Goal: Information Seeking & Learning: Check status

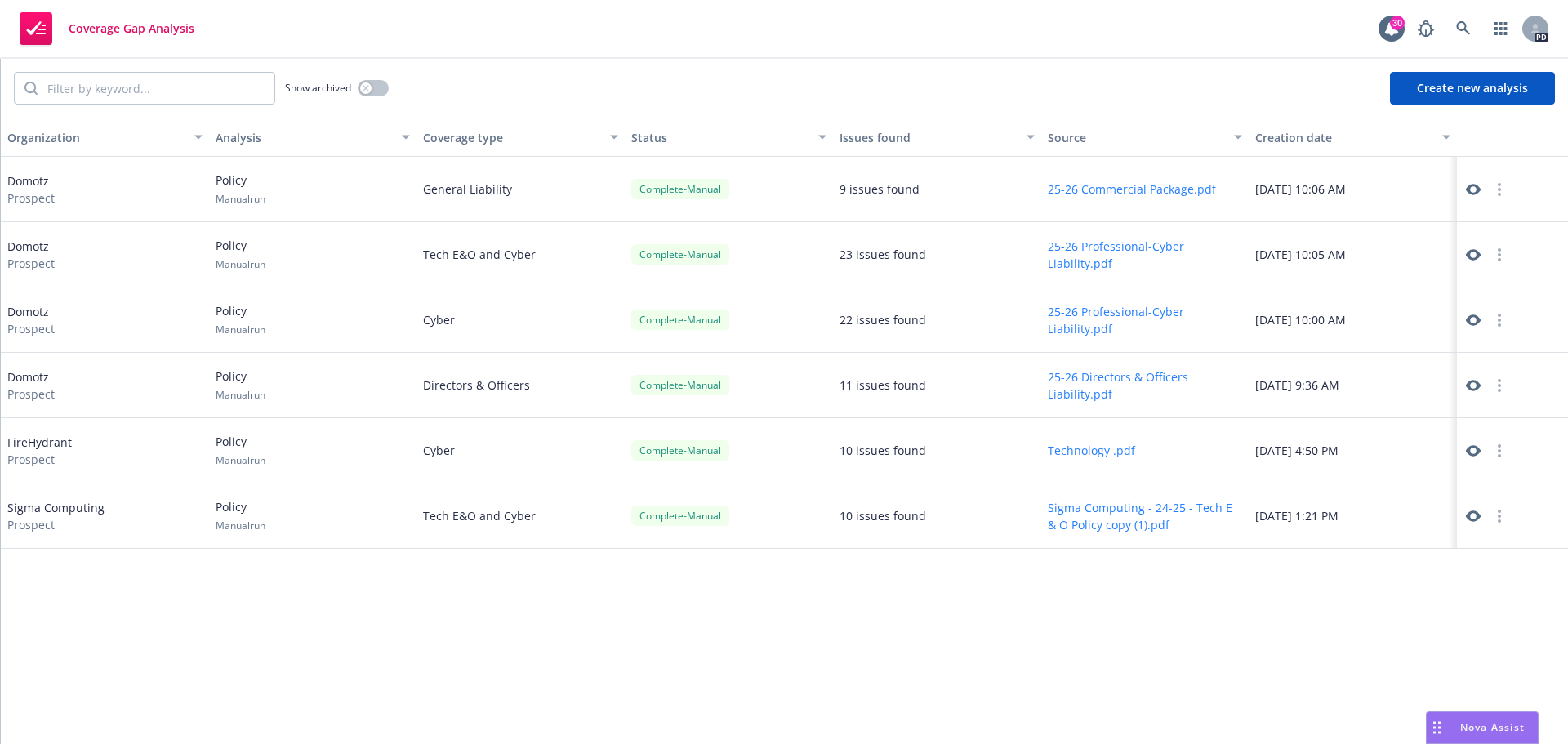
click at [1471, 186] on icon at bounding box center [1473, 189] width 15 height 11
click at [1471, 383] on icon at bounding box center [1473, 385] width 15 height 11
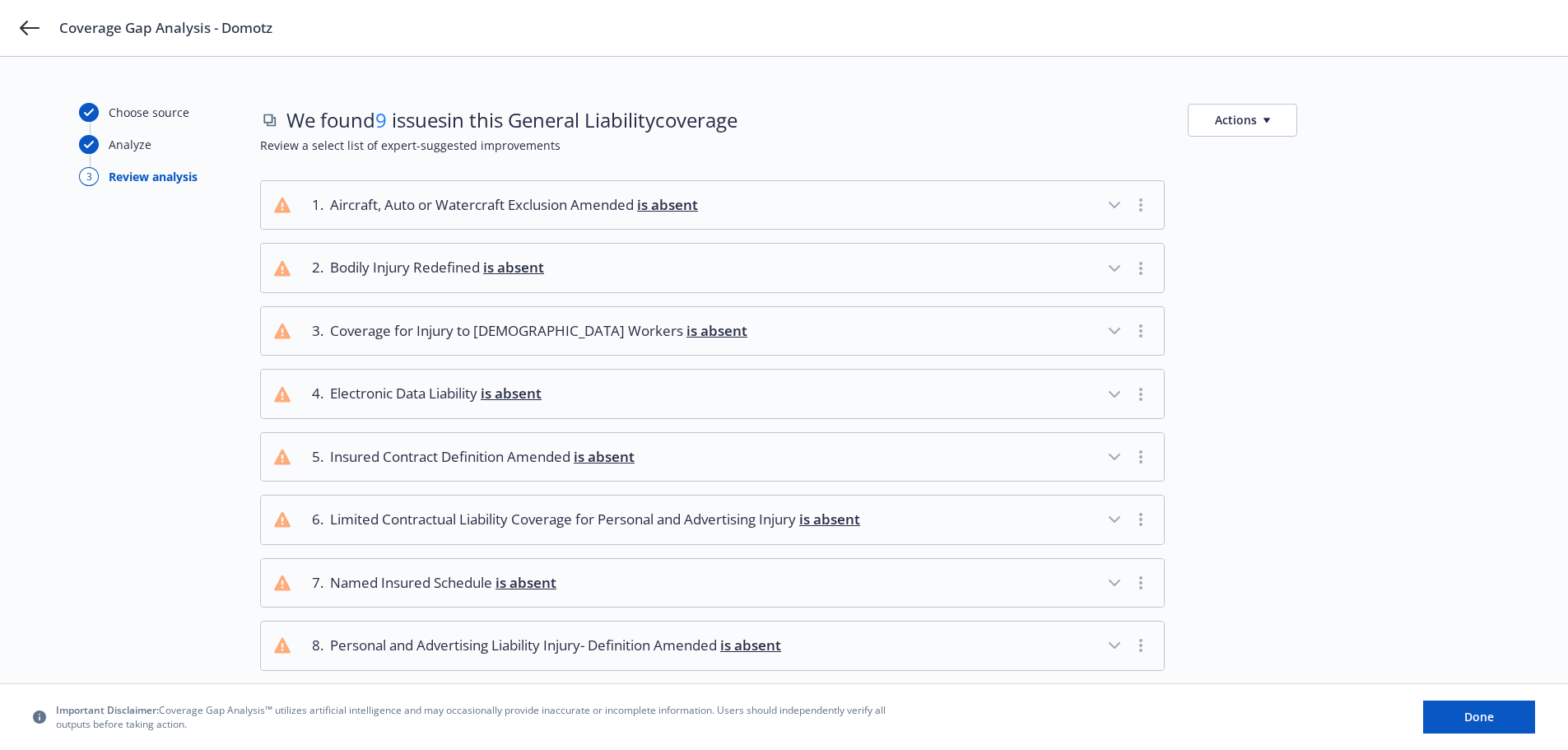
click at [1067, 261] on button "2 . Bodily Injury Redefined is absent" at bounding box center [712, 267] width 903 height 48
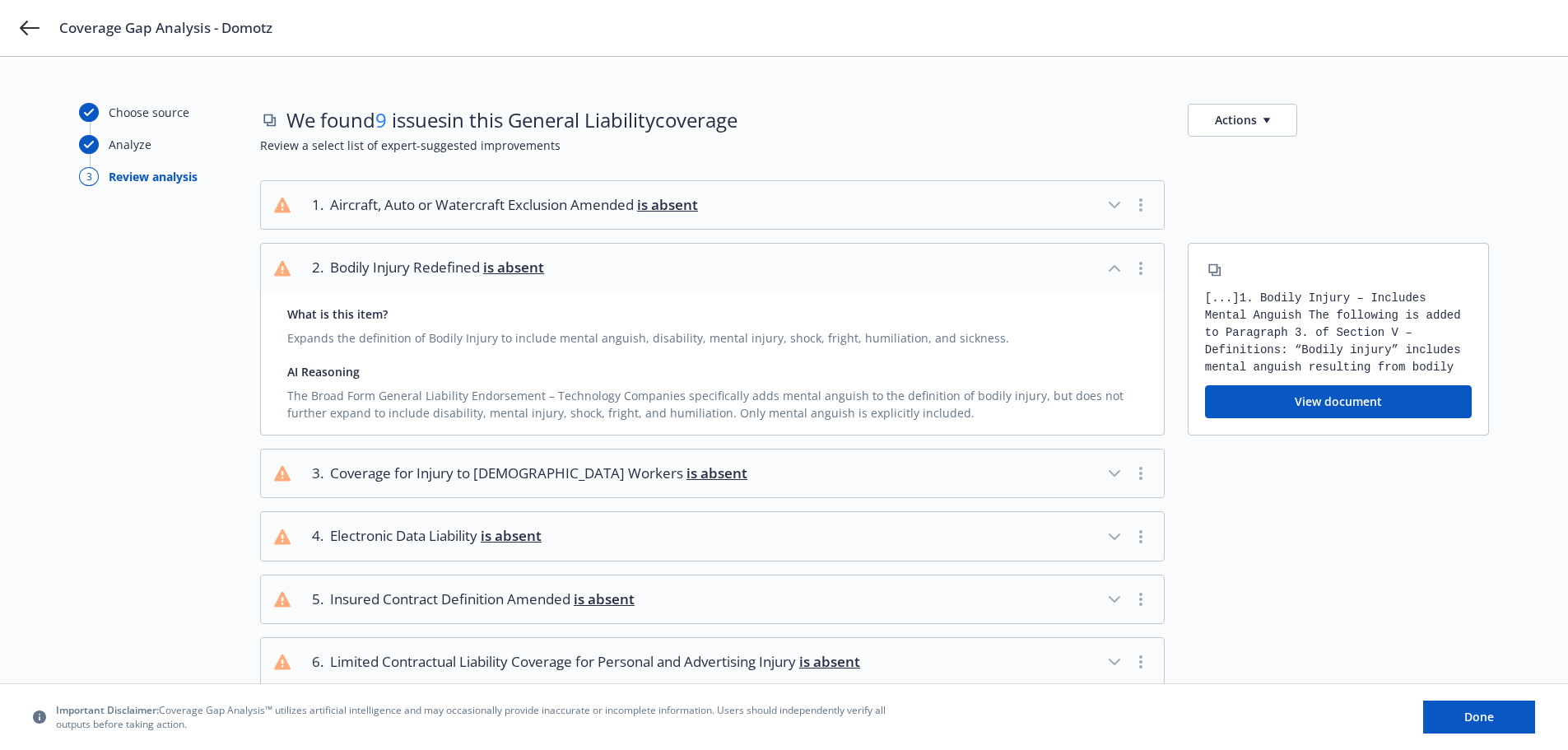
click at [742, 525] on button "4 . Electronic Data Liability is absent" at bounding box center [712, 535] width 903 height 48
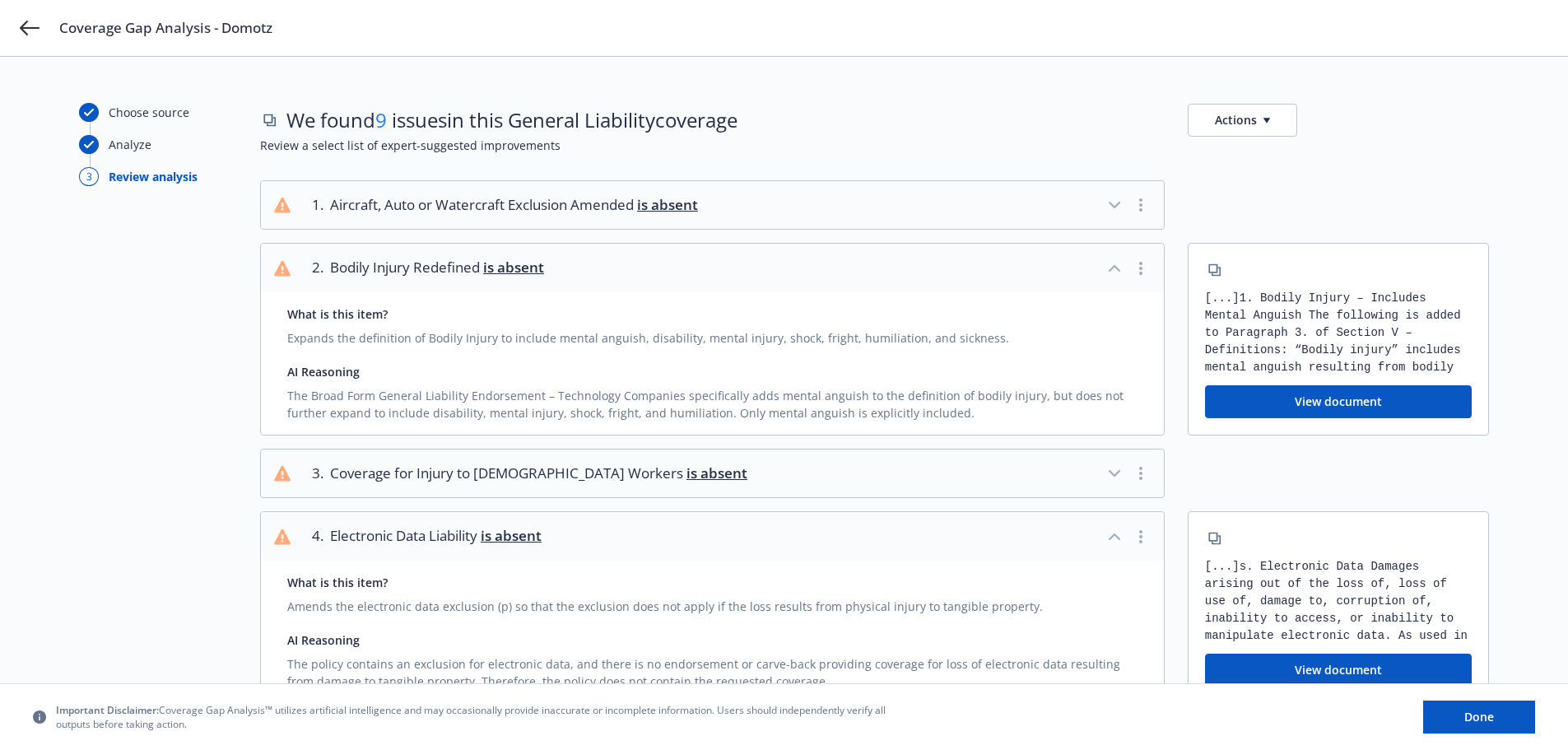
click at [1335, 663] on button "View document" at bounding box center [1339, 670] width 267 height 33
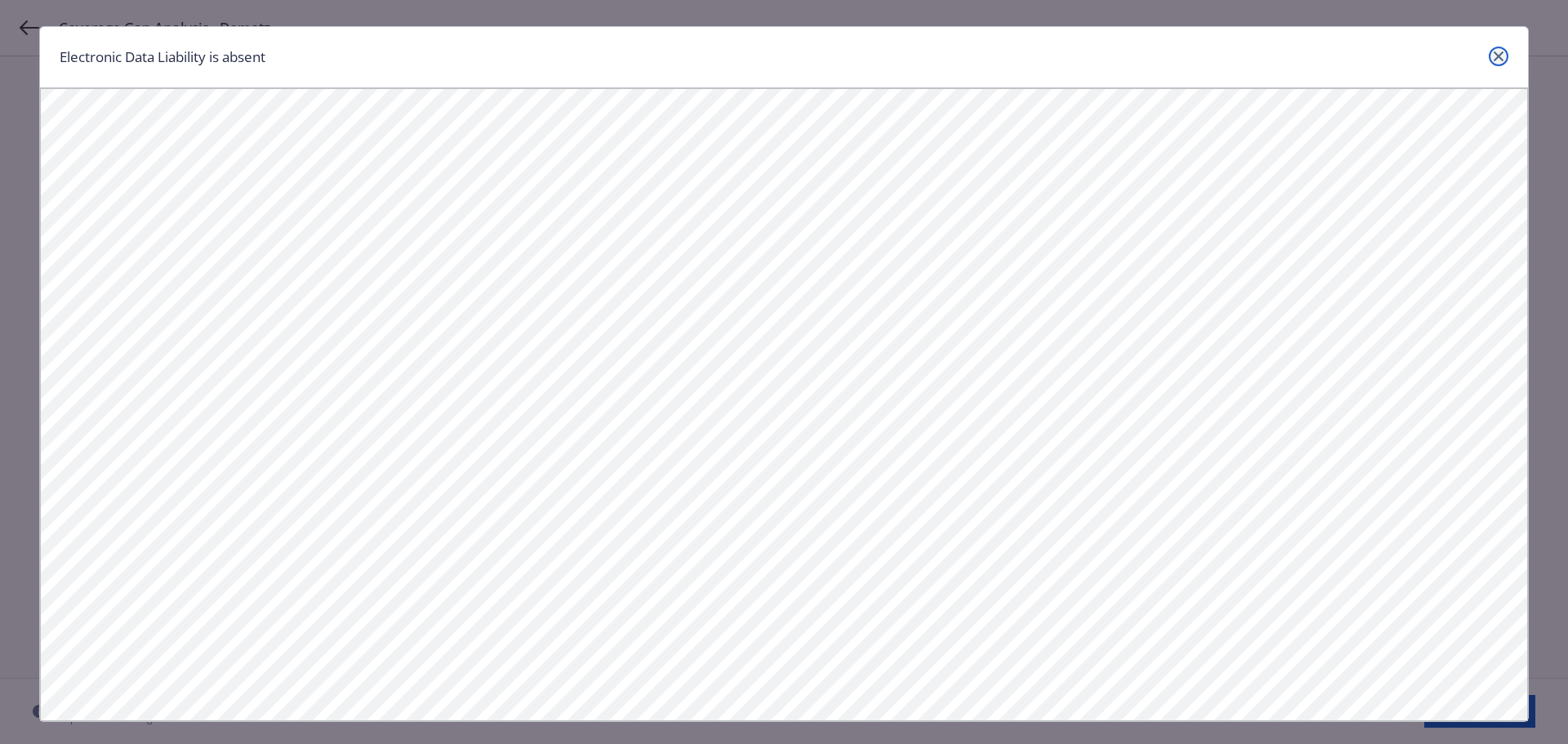
click at [1493, 55] on icon "close" at bounding box center [1498, 56] width 9 height 9
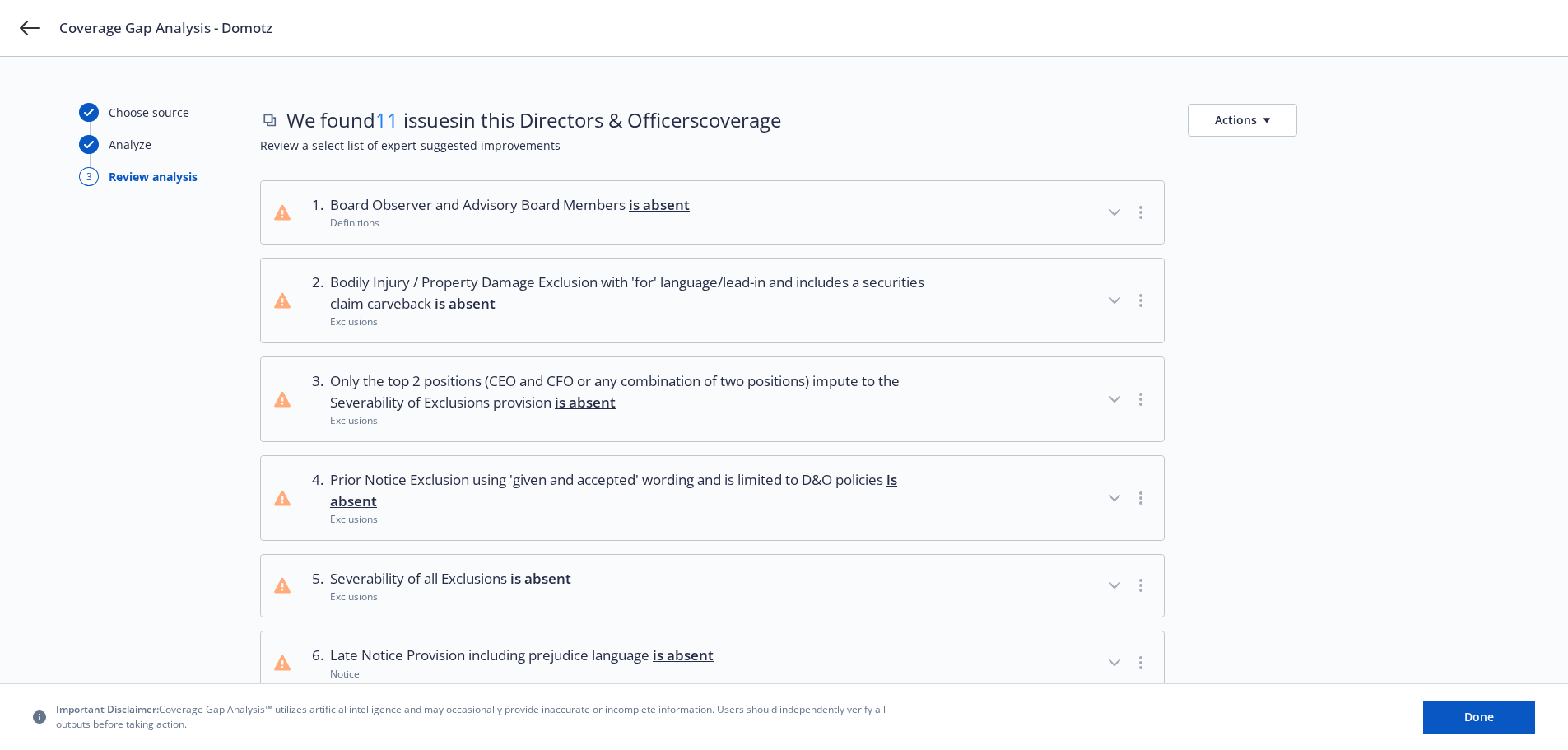
click at [1107, 397] on icon "button" at bounding box center [1114, 399] width 20 height 20
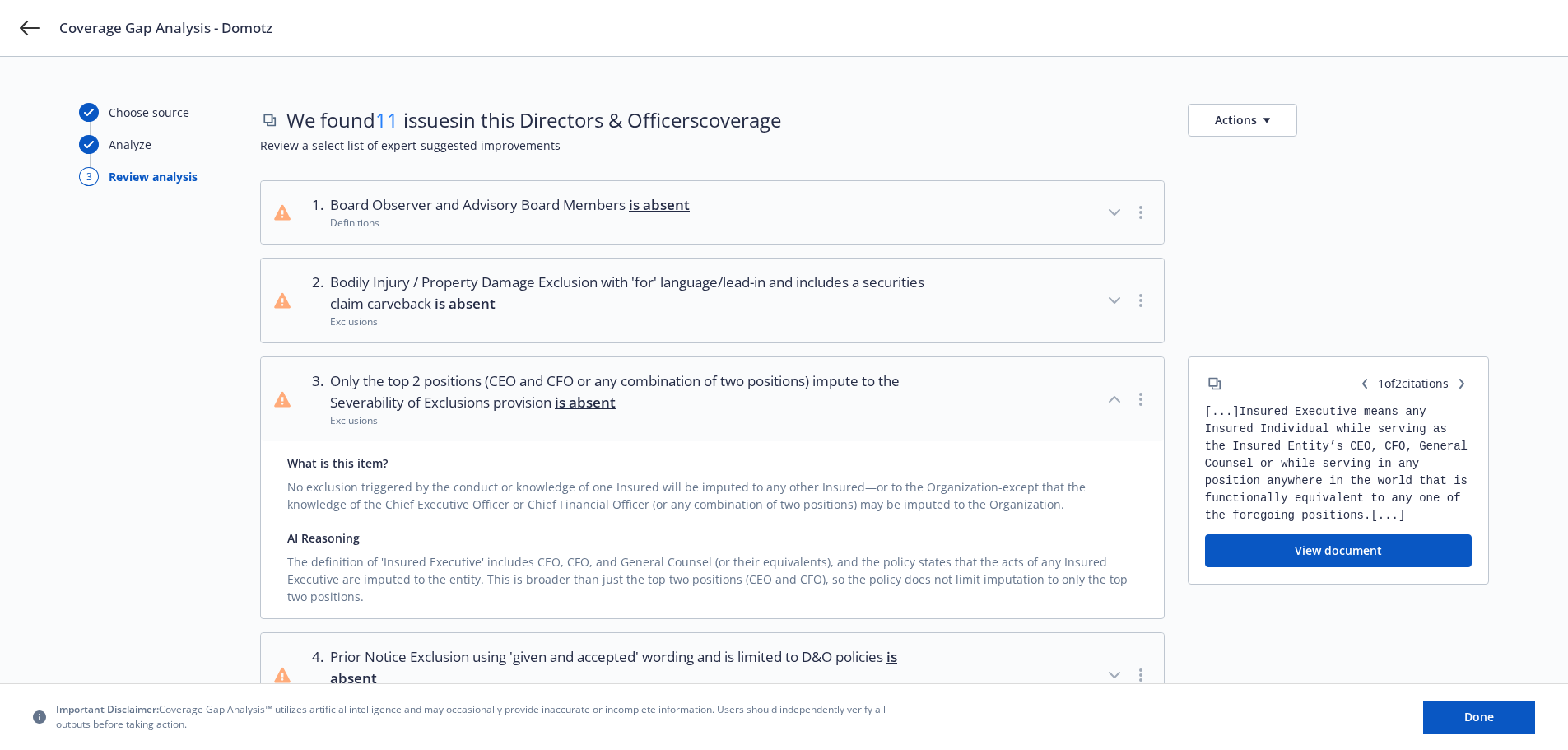
click at [1051, 402] on button "3 . Only the top 2 positions (CEO and CFO or any combination of two positions) …" at bounding box center [712, 399] width 903 height 84
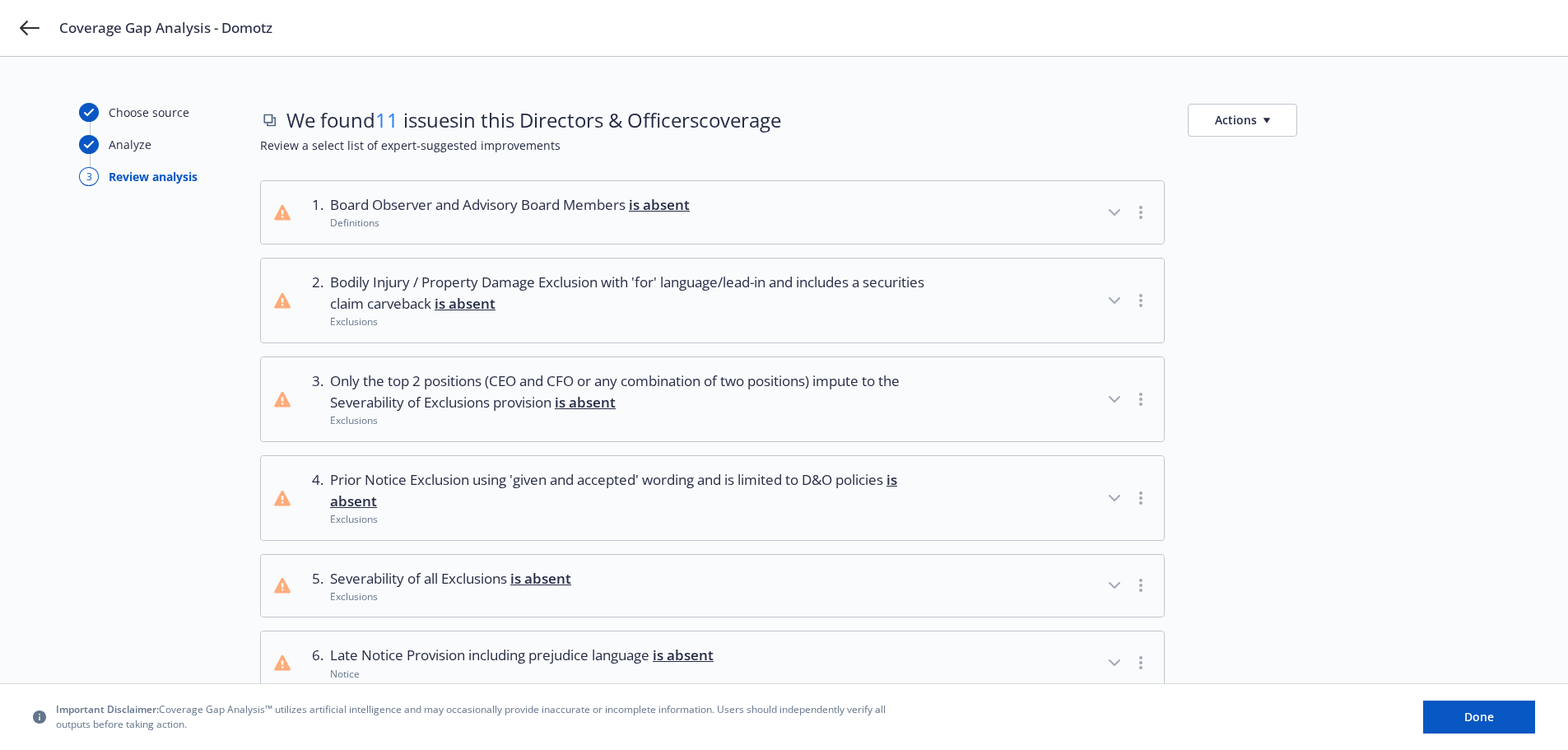
scroll to position [275, 0]
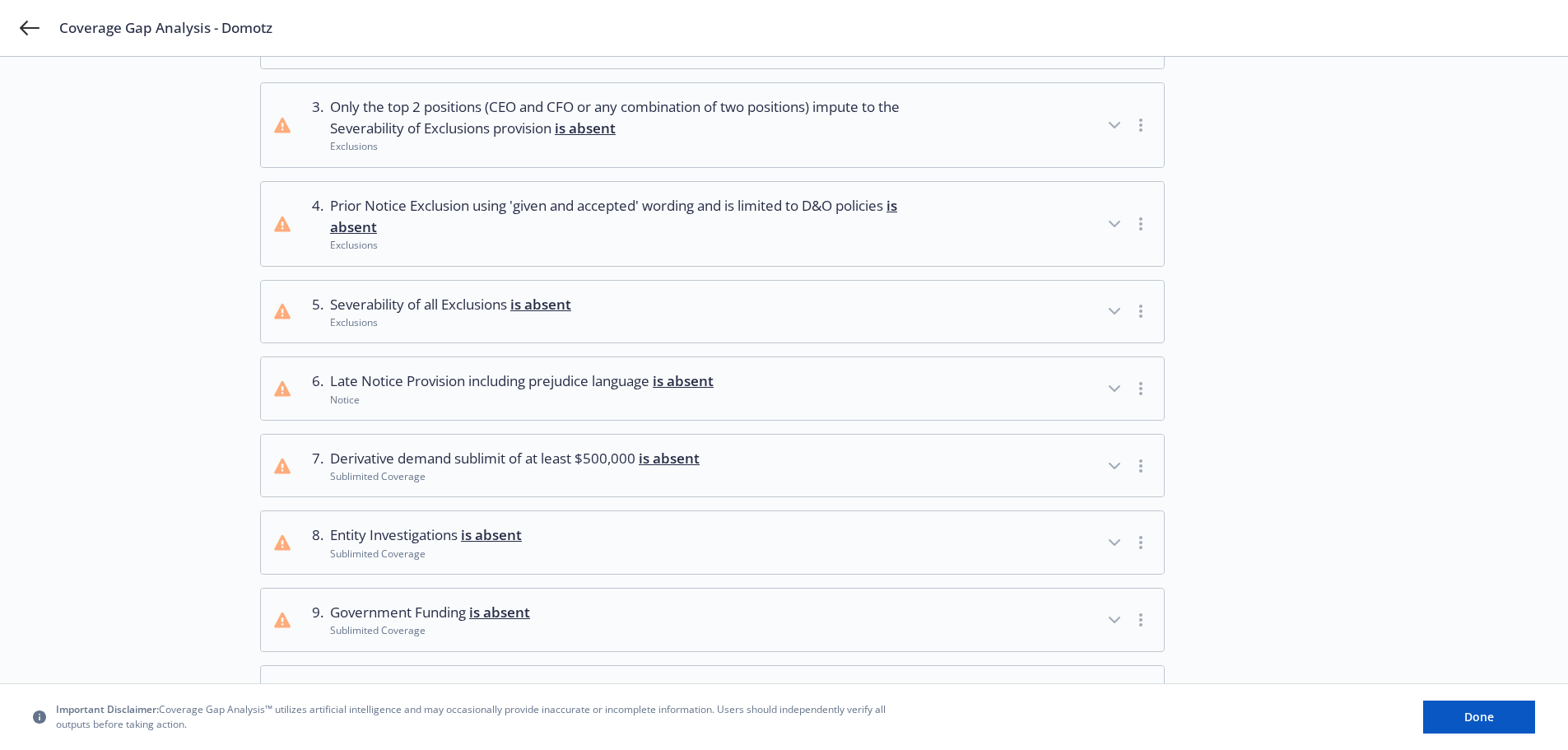
click at [926, 474] on button "7 . Derivative demand sublimit of at least $500,000 is absent Sublimited Covera…" at bounding box center [712, 466] width 903 height 62
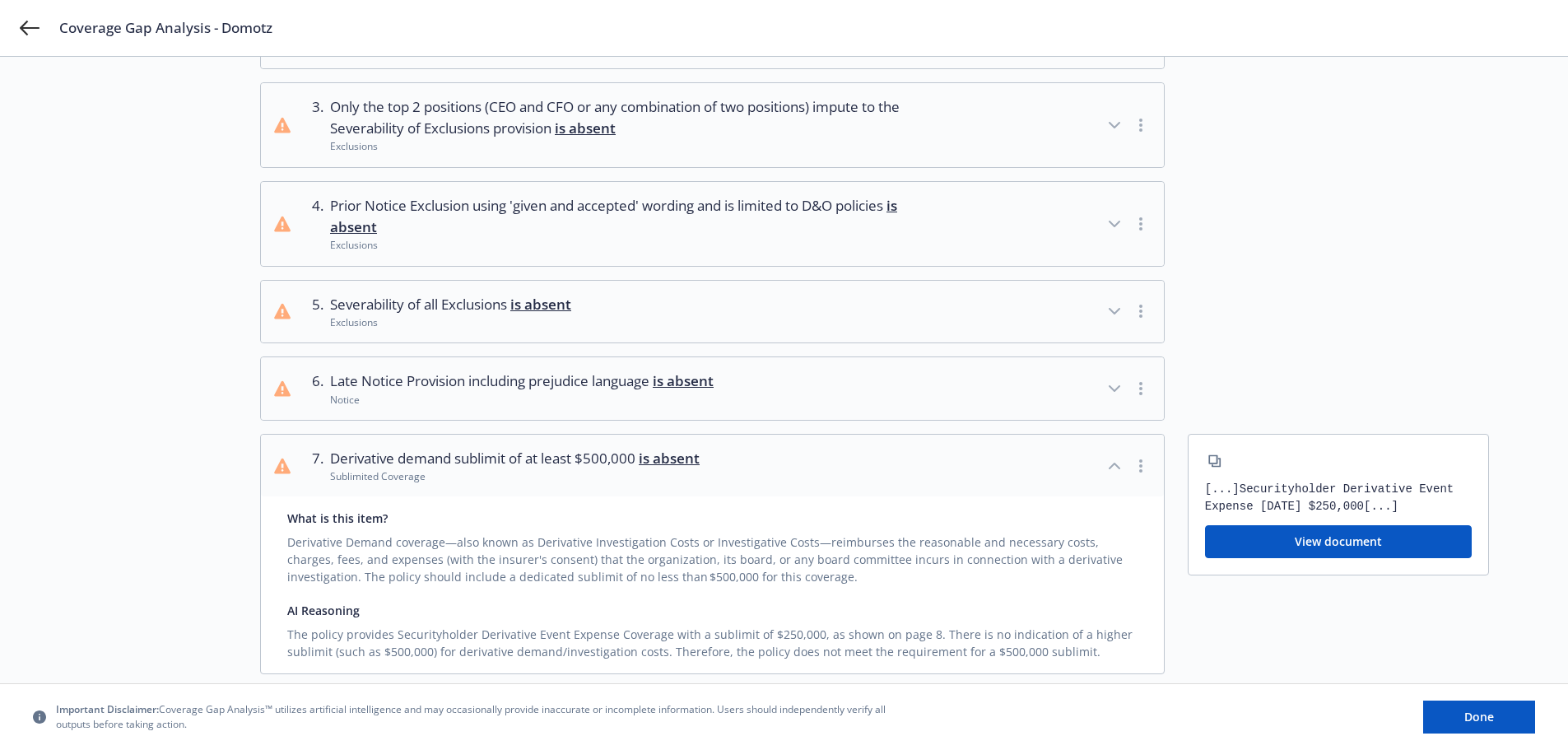
click at [972, 472] on button "7 . Derivative demand sublimit of at least $500,000 is absent Sublimited Covera…" at bounding box center [712, 466] width 903 height 62
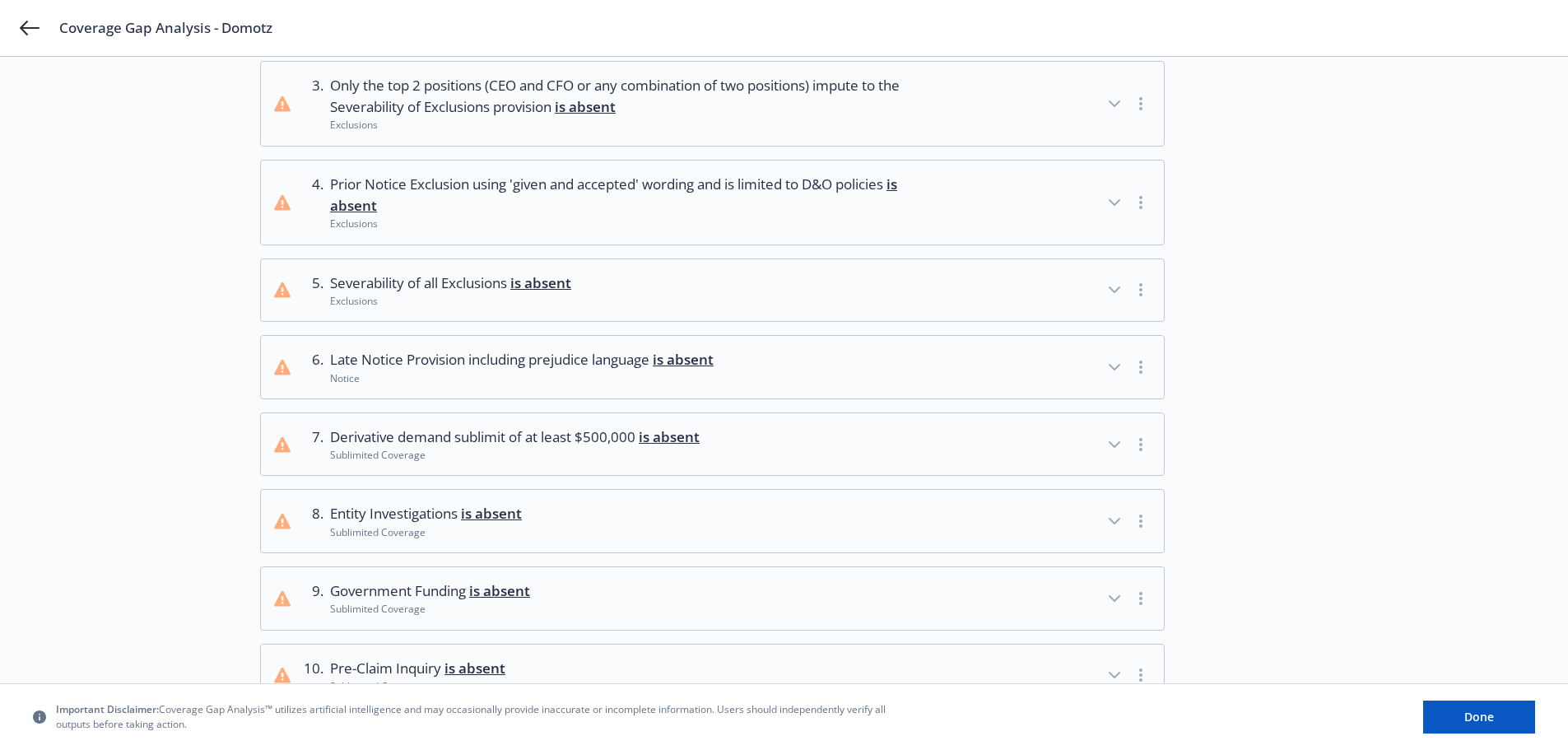
scroll to position [501, 0]
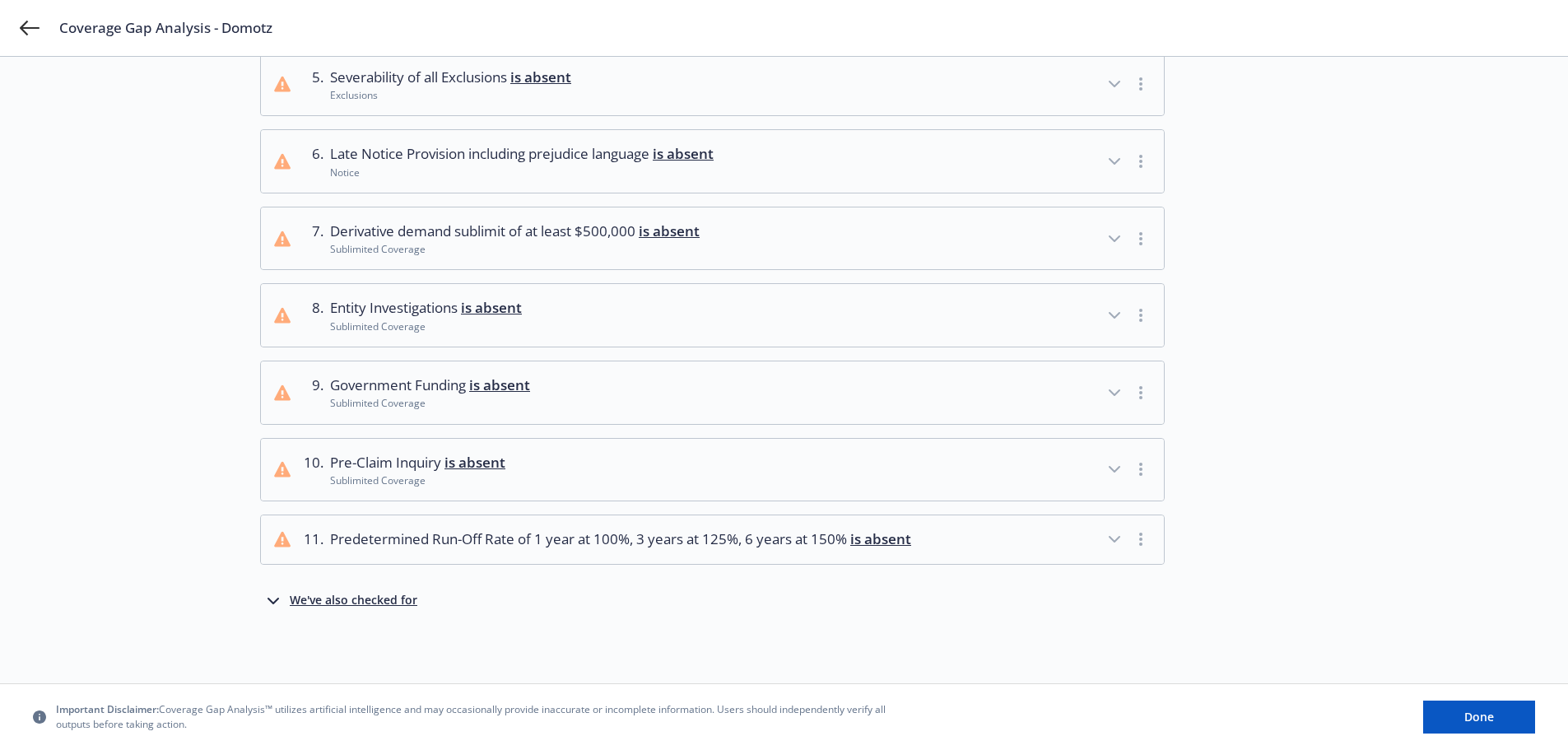
click at [993, 545] on button "11 . Predetermined Run-Off Rate of 1 year at 100%, 3 years at 125%, 6 years at …" at bounding box center [712, 539] width 903 height 48
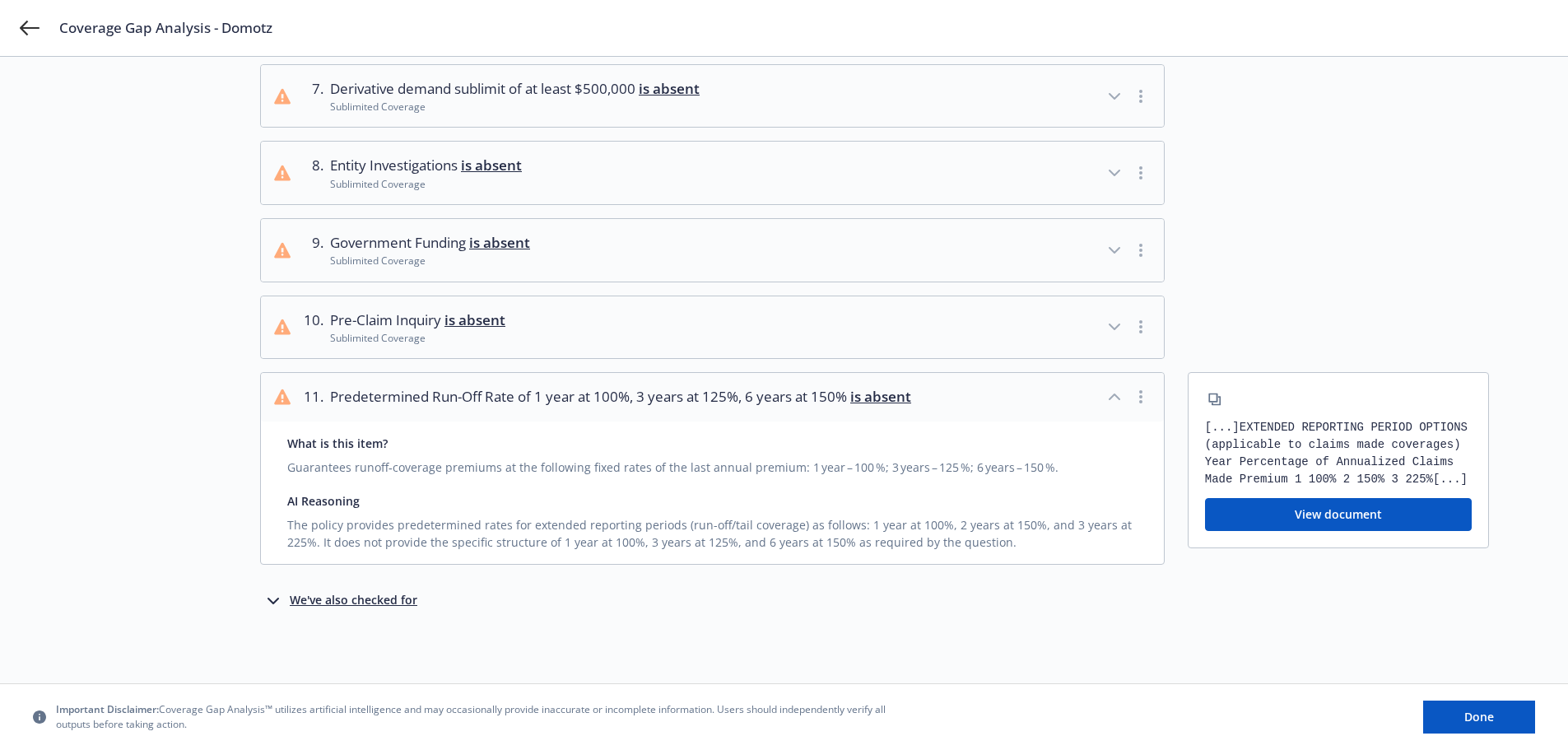
scroll to position [370, 0]
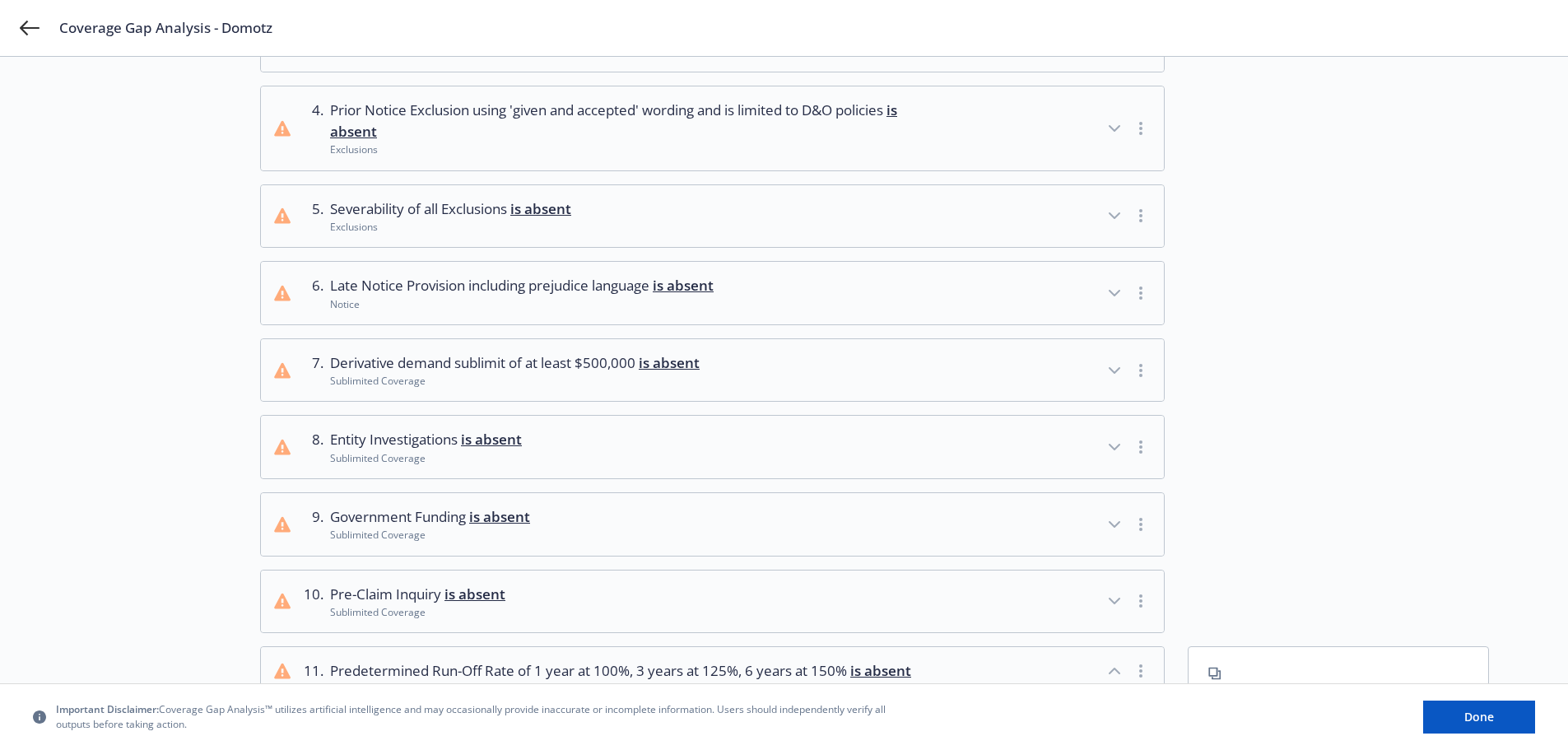
click at [955, 474] on button "8 . Entity Investigations is absent Sublimited Coverage" at bounding box center [712, 447] width 903 height 62
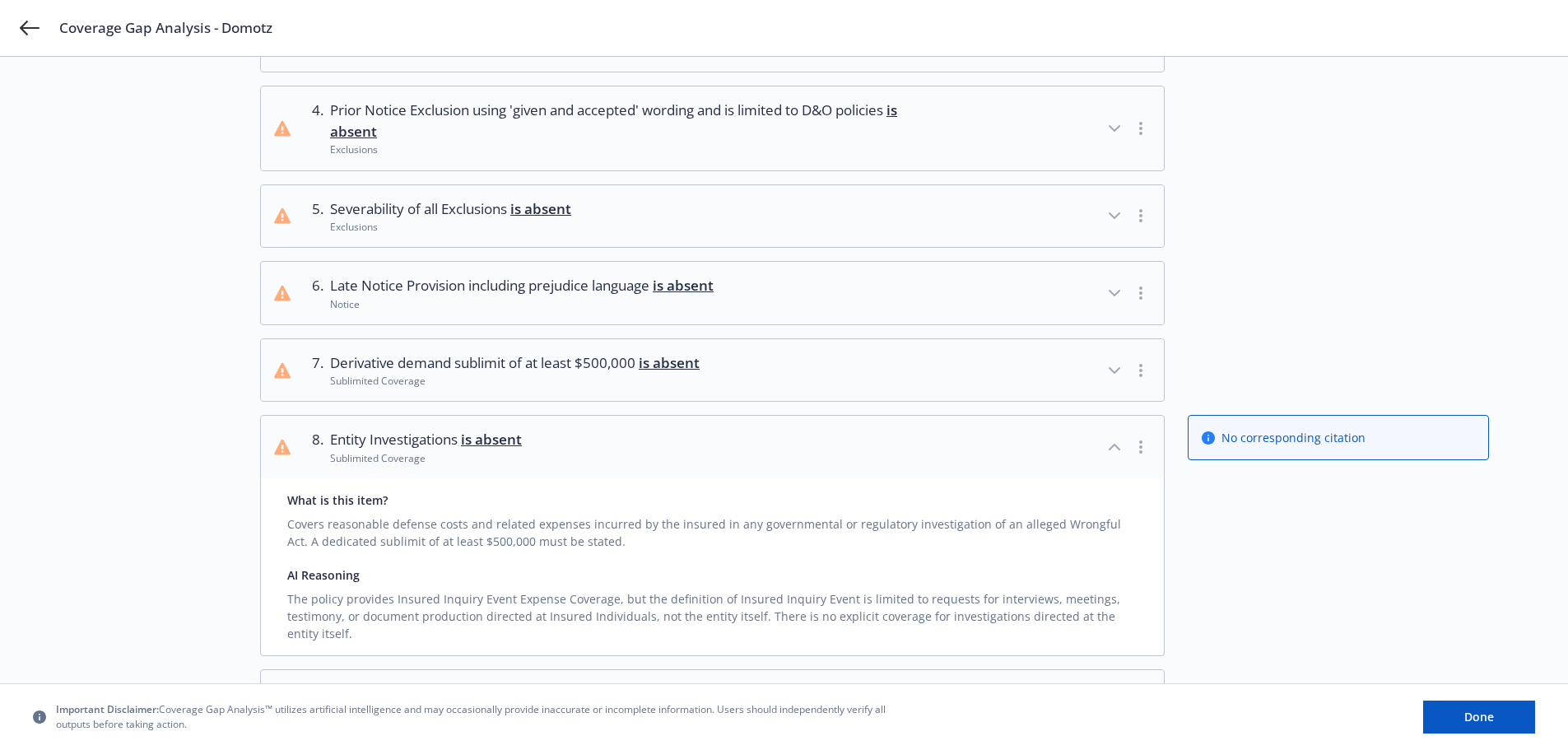
click at [958, 462] on button "8 . Entity Investigations is absent Sublimited Coverage" at bounding box center [712, 447] width 903 height 62
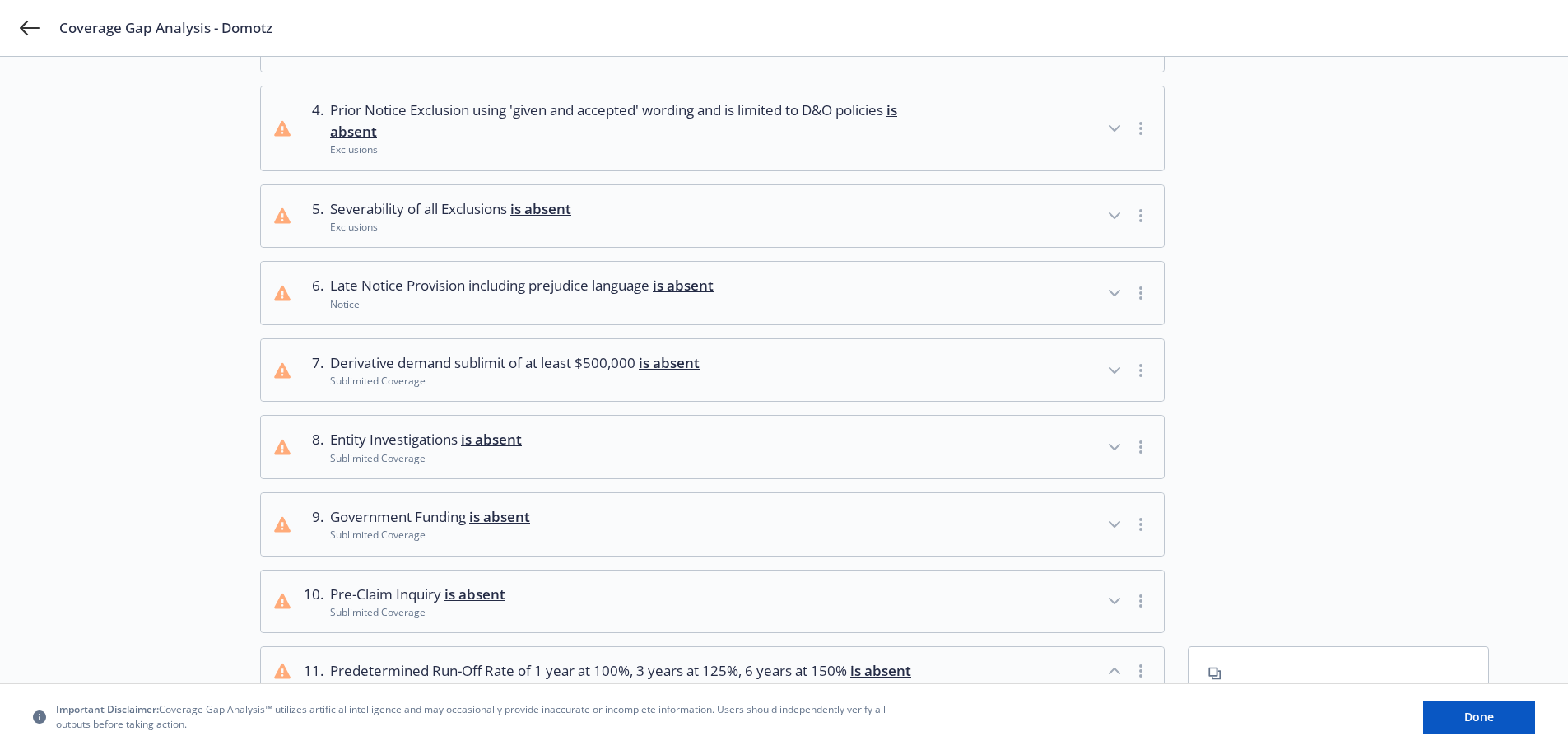
click at [933, 527] on button "9 . Government Funding is absent Sublimited Coverage" at bounding box center [712, 525] width 903 height 62
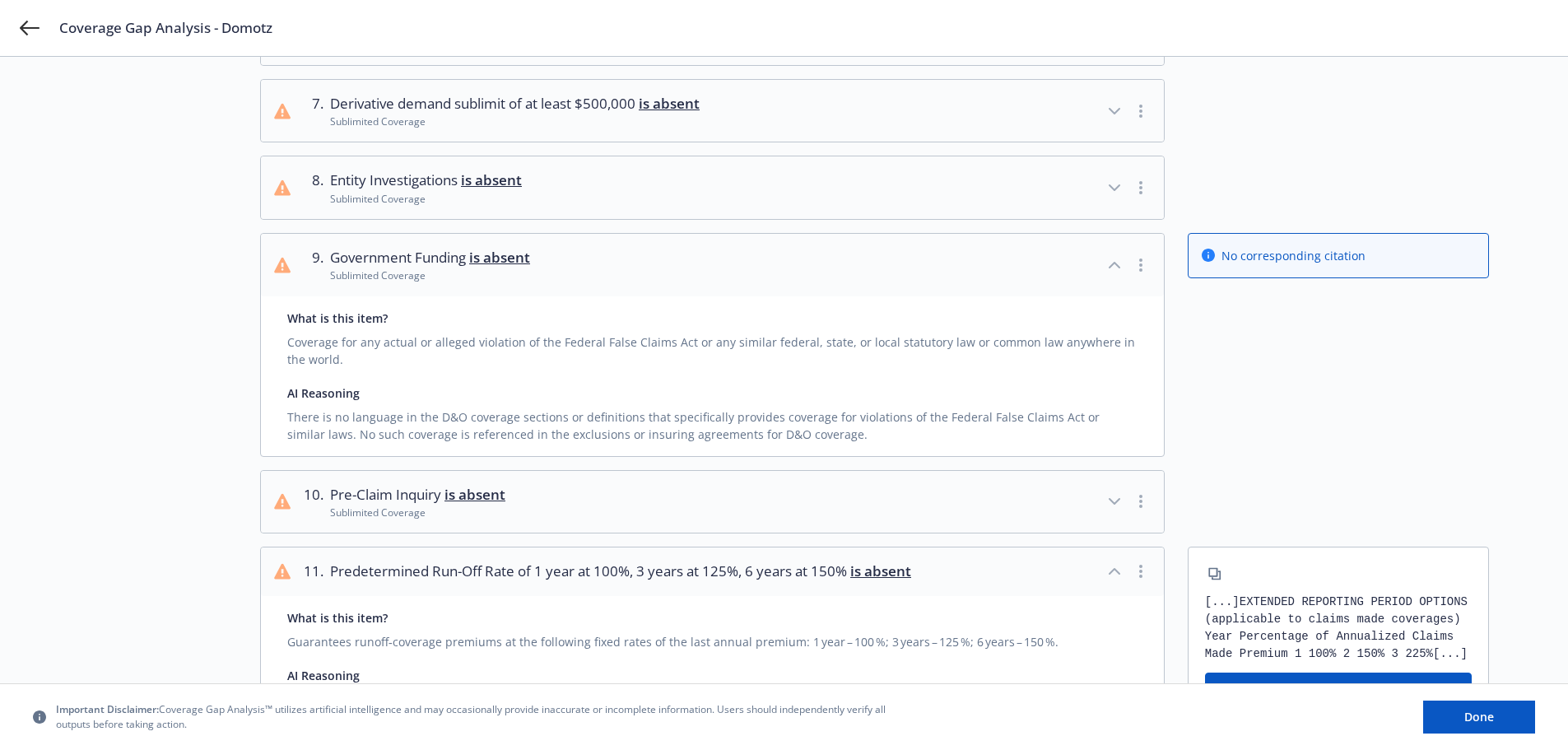
scroll to position [644, 0]
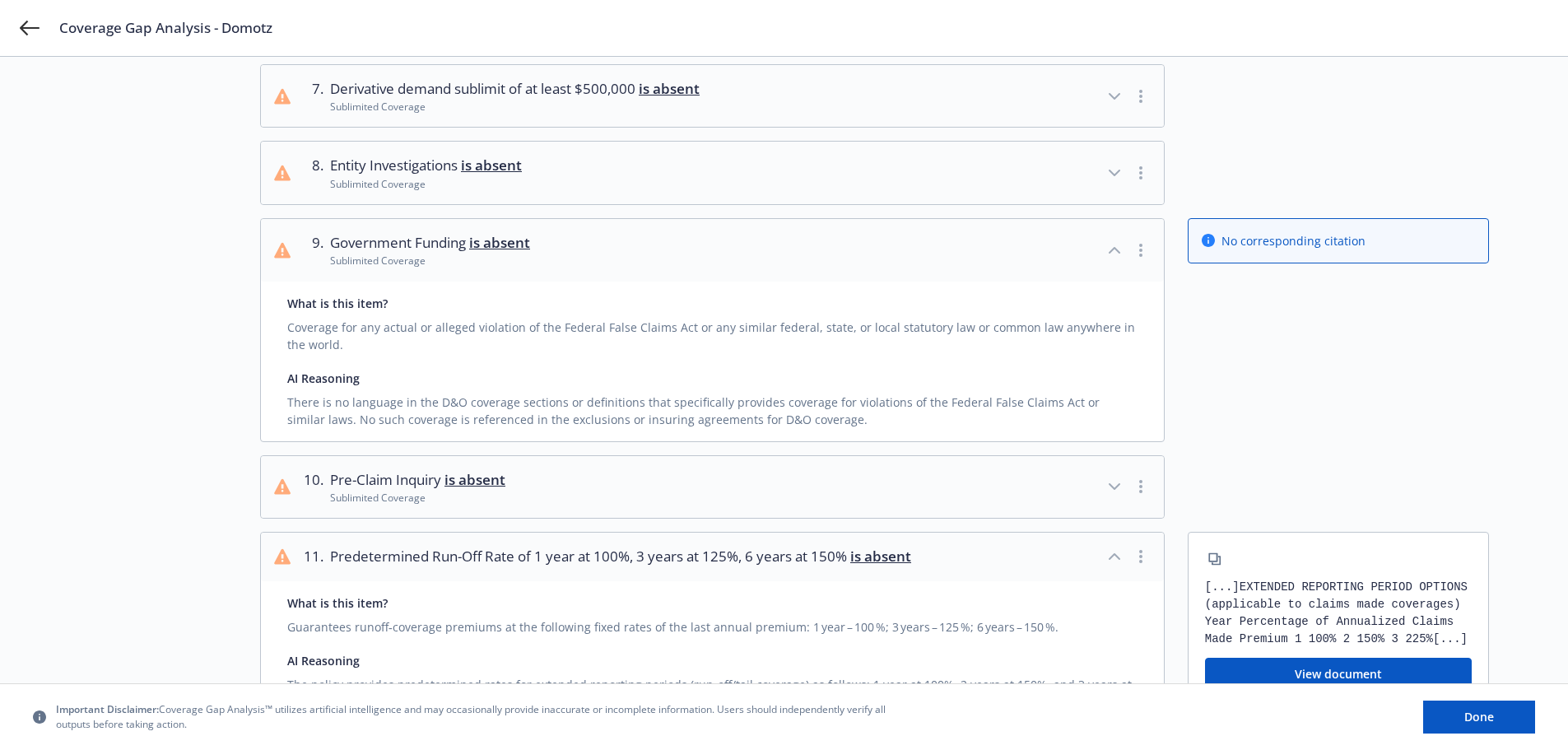
click at [938, 495] on button "10 . Pre-Claim Inquiry is absent Sublimited Coverage" at bounding box center [712, 488] width 903 height 62
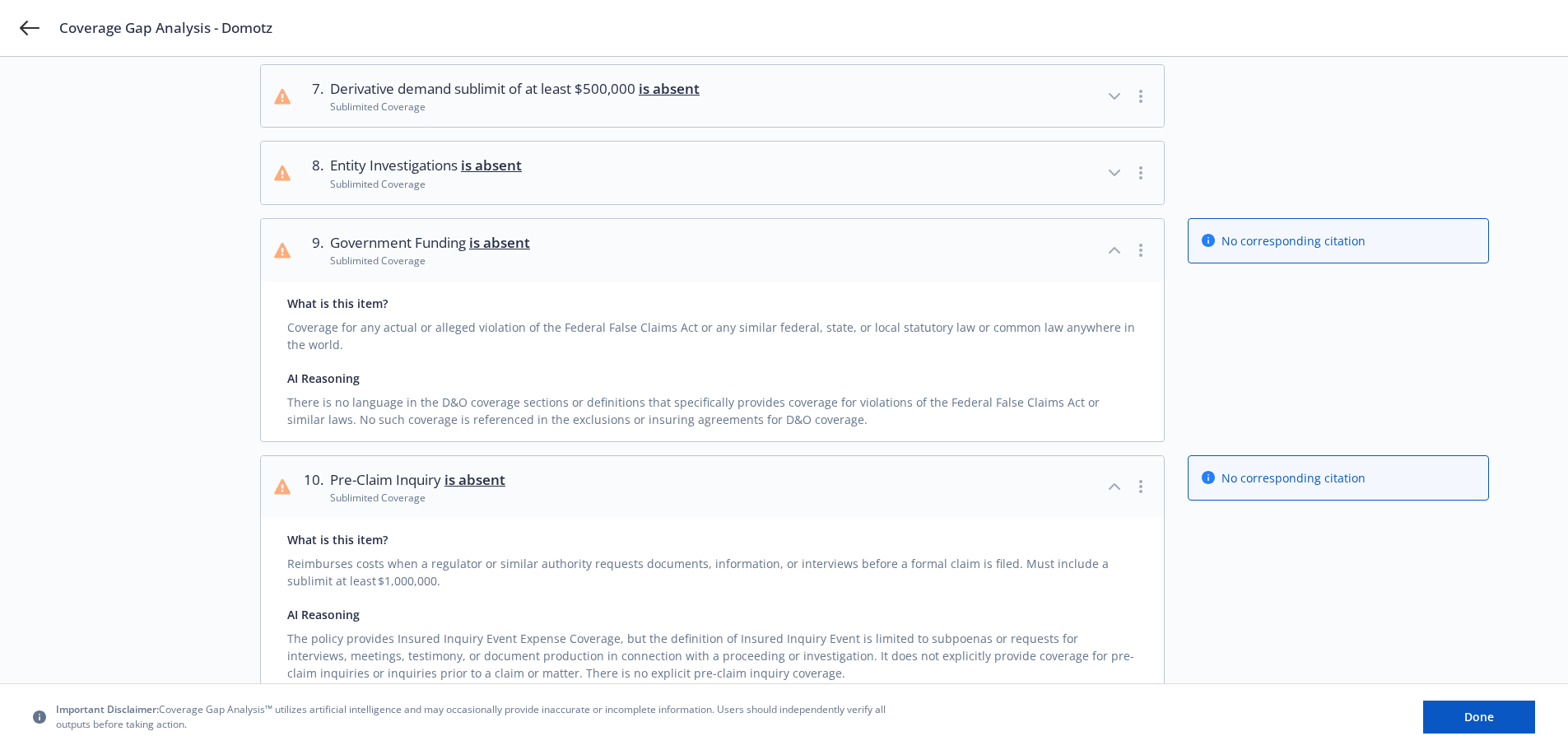
click at [959, 488] on button "10 . Pre-Claim Inquiry is absent Sublimited Coverage" at bounding box center [712, 488] width 903 height 62
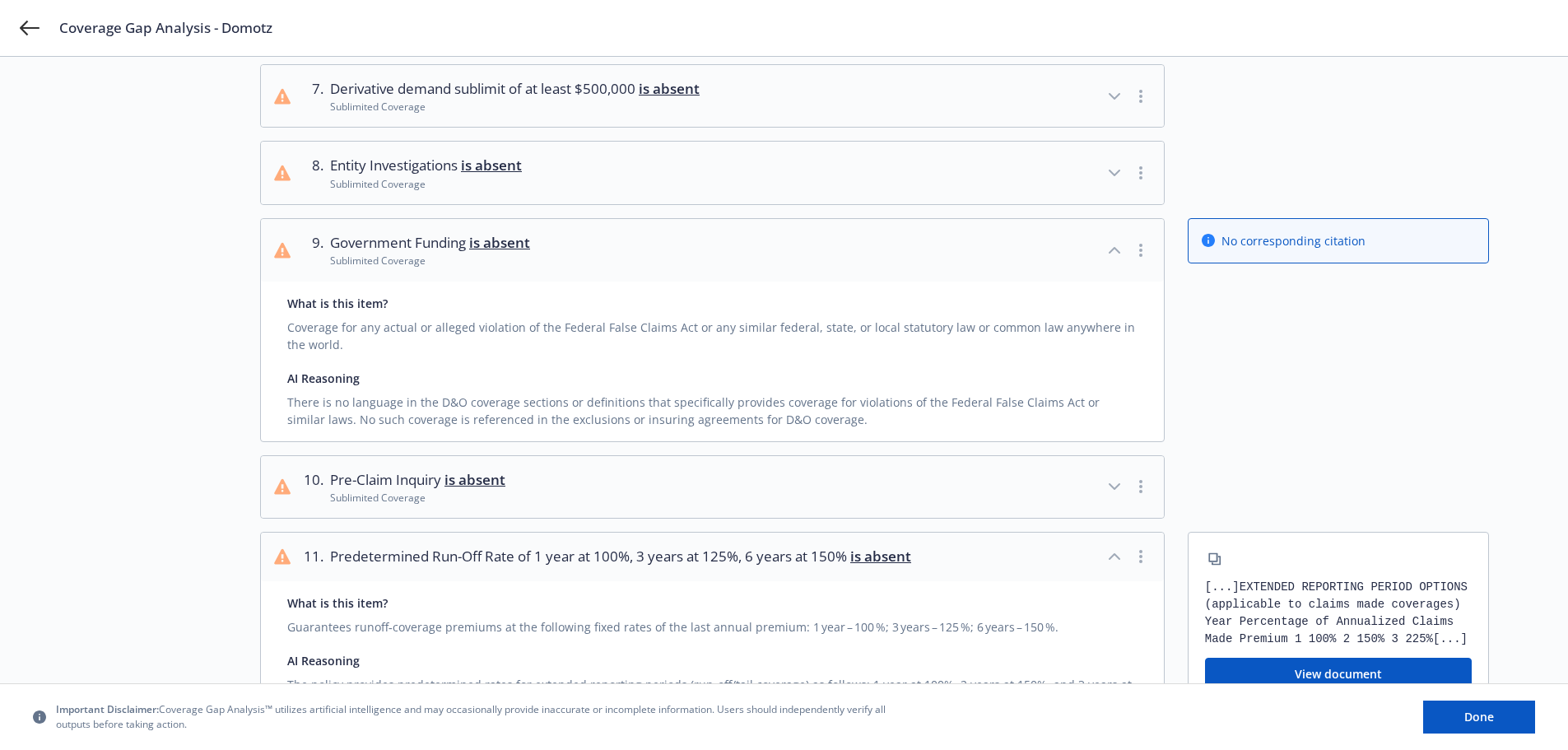
click at [951, 265] on button "9 . Government Funding is absent Sublimited Coverage" at bounding box center [712, 250] width 903 height 62
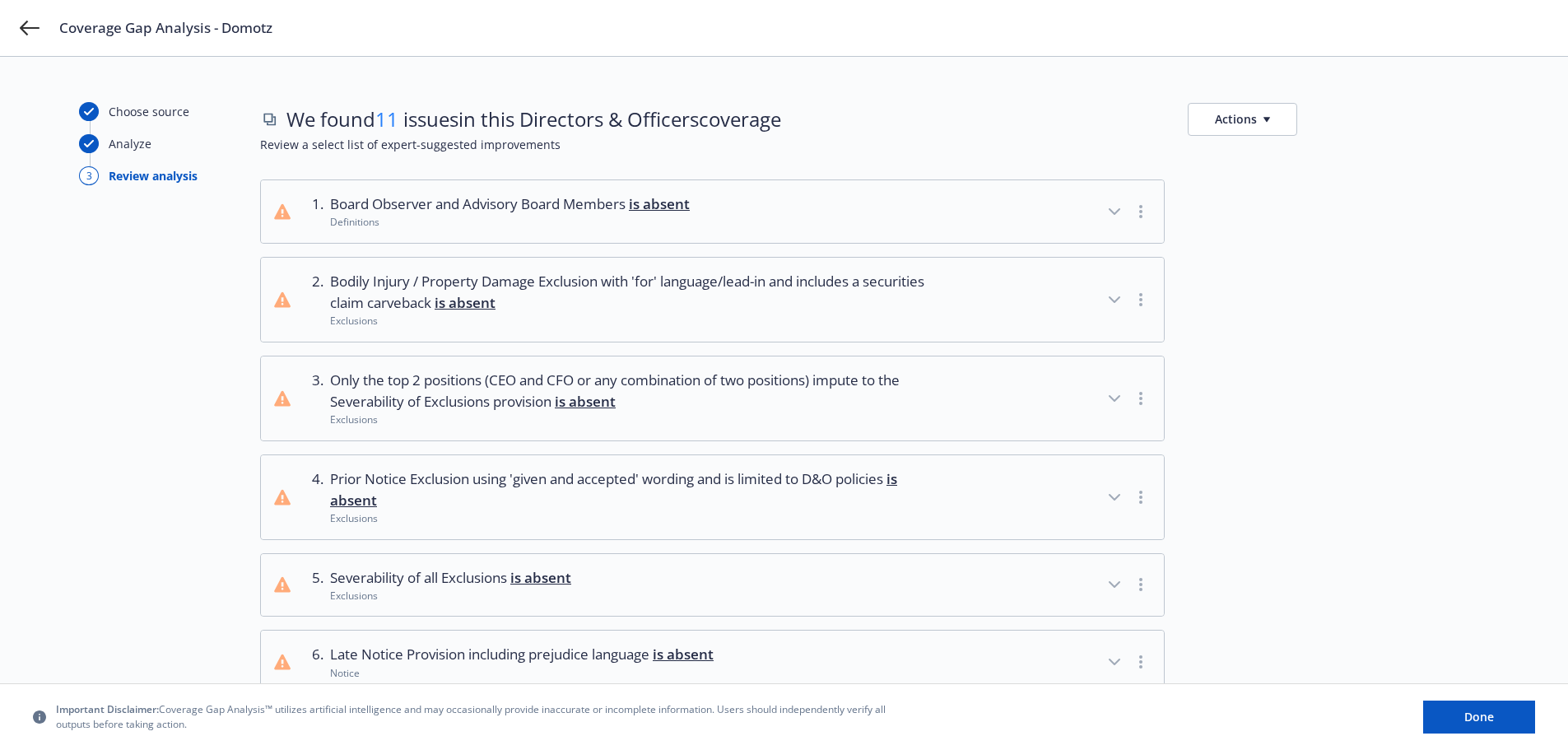
scroll to position [0, 0]
